Goal: Transaction & Acquisition: Subscribe to service/newsletter

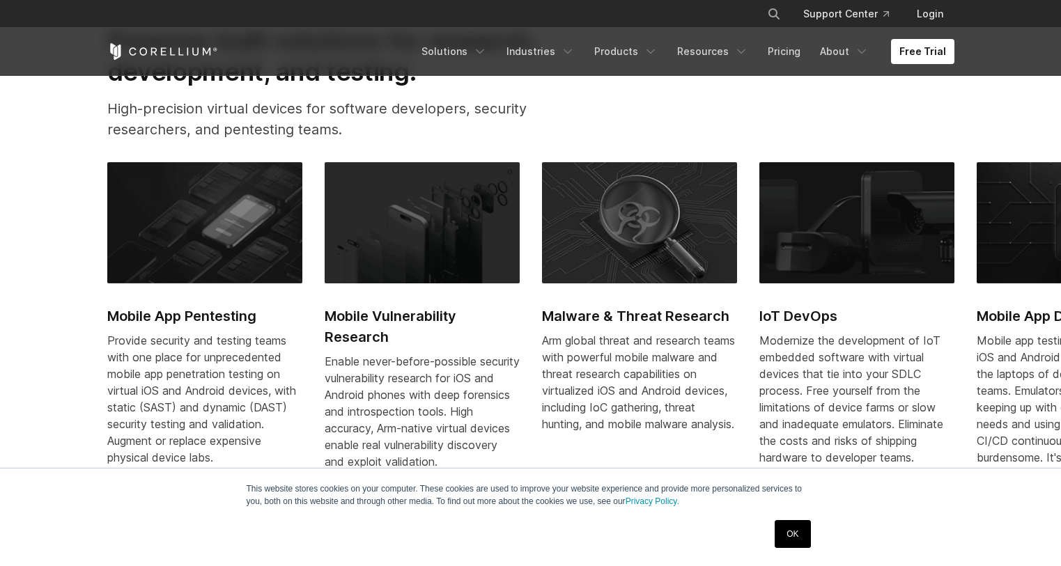
scroll to position [975, 0]
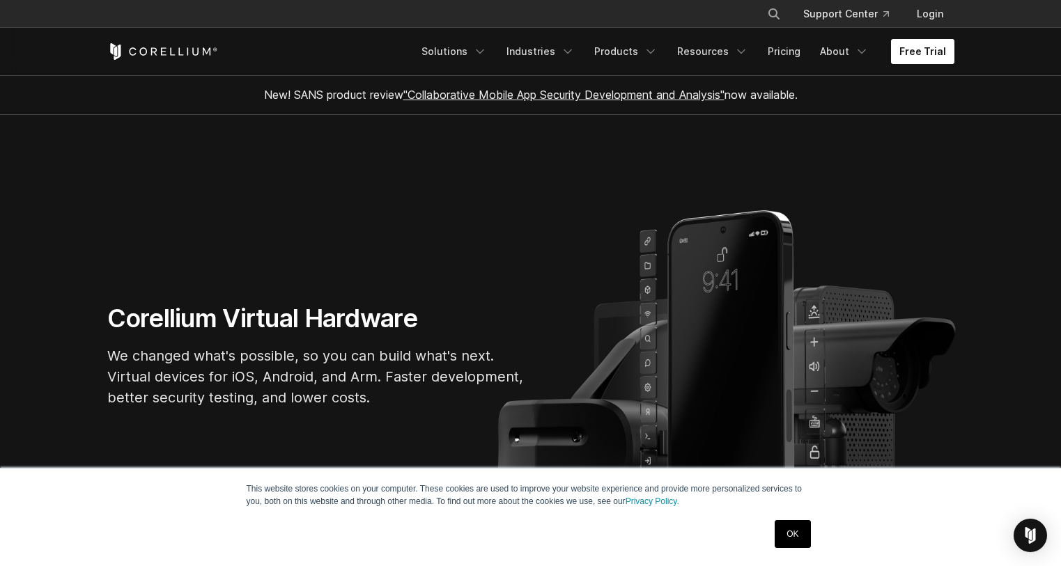
click at [909, 50] on link "Free Trial" at bounding box center [922, 51] width 63 height 25
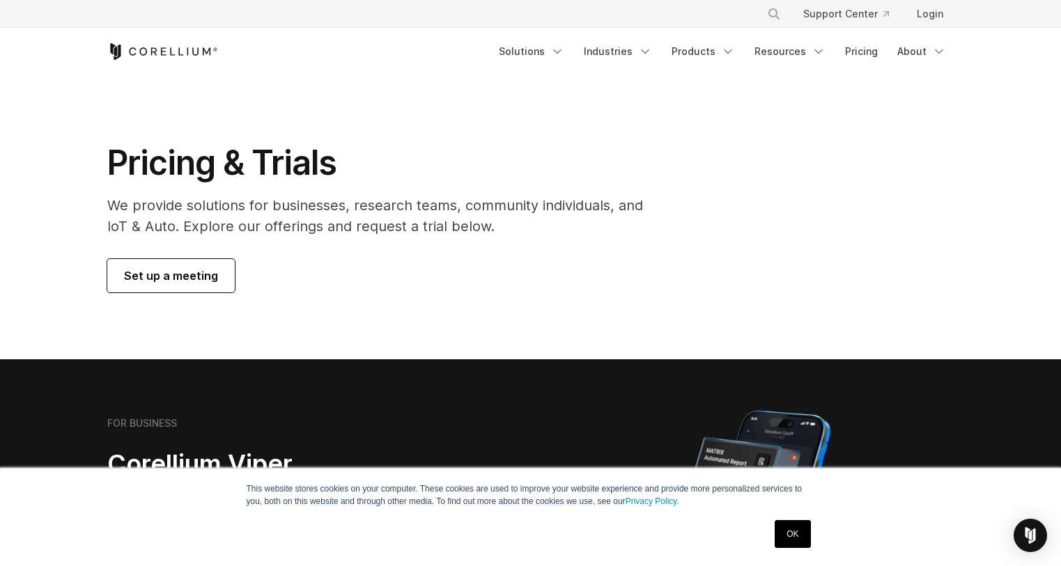
click at [162, 281] on span "Set up a meeting" at bounding box center [171, 276] width 94 height 17
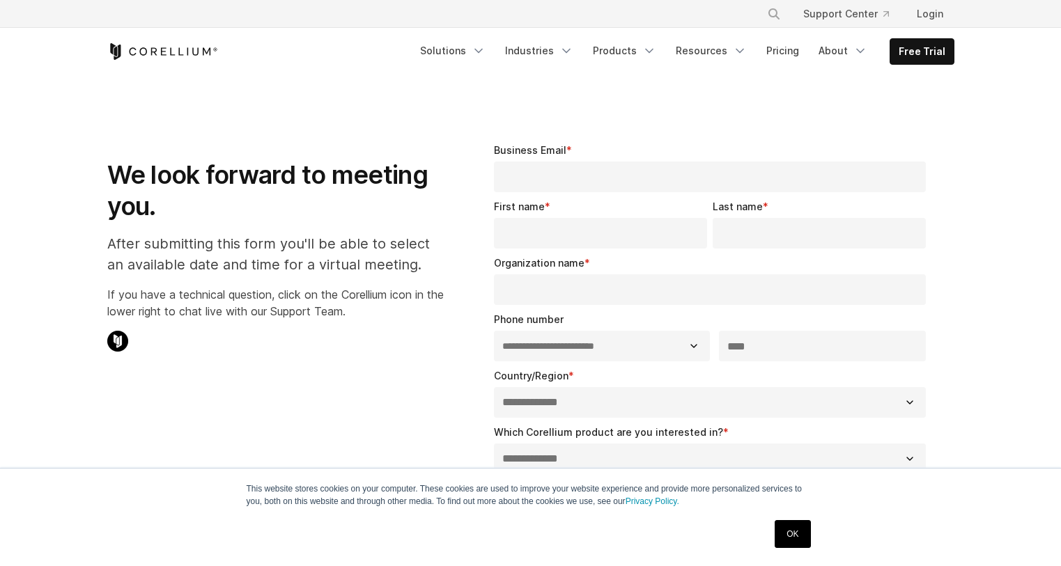
select select "**"
